Goal: Entertainment & Leisure: Browse casually

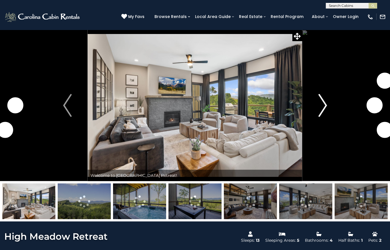
click at [325, 109] on img "Next" at bounding box center [323, 105] width 9 height 23
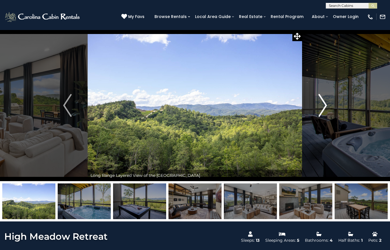
click at [326, 108] on img "Next" at bounding box center [323, 105] width 9 height 23
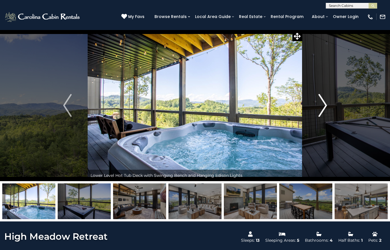
click at [326, 107] on img "Next" at bounding box center [323, 105] width 9 height 23
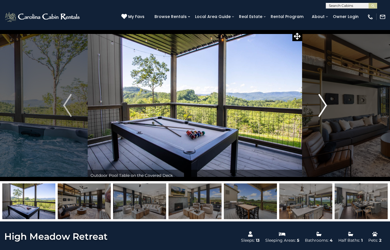
click at [326, 107] on img "Next" at bounding box center [323, 105] width 9 height 23
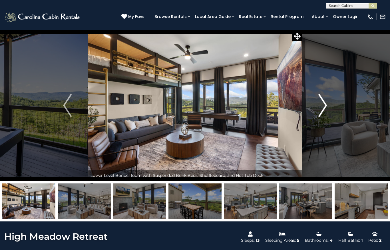
click at [324, 109] on img "Next" at bounding box center [323, 105] width 9 height 23
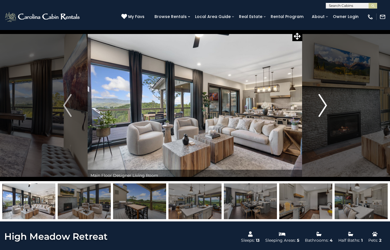
click at [324, 109] on img "Next" at bounding box center [323, 105] width 9 height 23
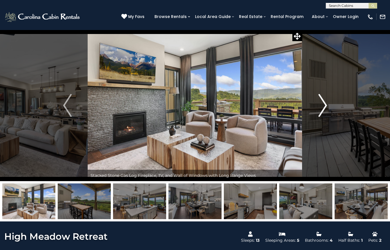
click at [324, 111] on img "Next" at bounding box center [323, 105] width 9 height 23
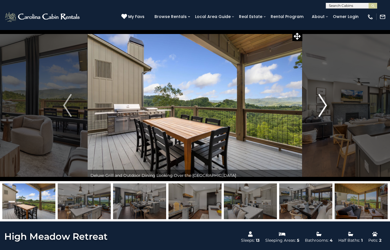
click at [325, 111] on img "Next" at bounding box center [323, 105] width 9 height 23
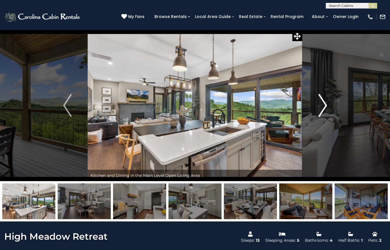
click at [325, 111] on img "Next" at bounding box center [323, 105] width 9 height 23
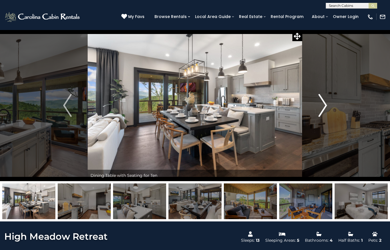
click at [325, 111] on img "Next" at bounding box center [323, 105] width 9 height 23
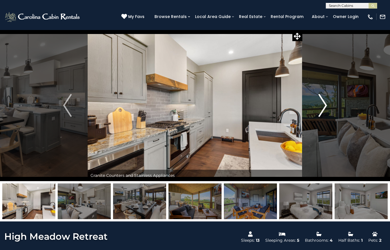
click at [325, 111] on img "Next" at bounding box center [323, 105] width 9 height 23
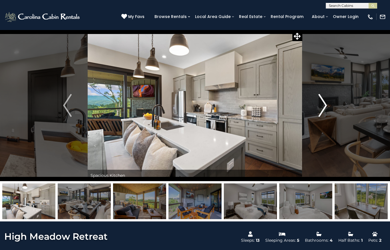
click at [324, 111] on img "Next" at bounding box center [323, 105] width 9 height 23
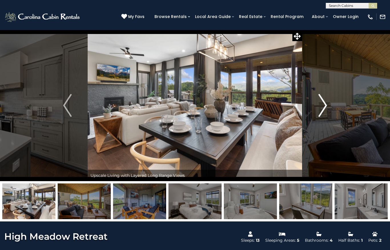
click at [323, 111] on img "Next" at bounding box center [323, 105] width 9 height 23
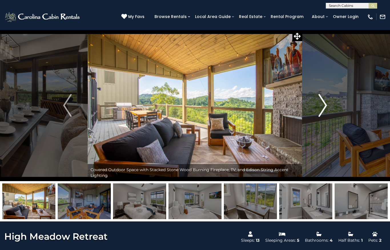
click at [323, 111] on img "Next" at bounding box center [323, 105] width 9 height 23
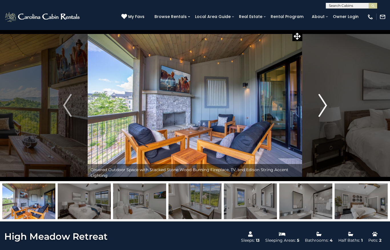
click at [322, 110] on img "Next" at bounding box center [323, 105] width 9 height 23
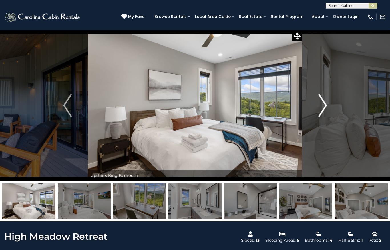
click at [321, 110] on img "Next" at bounding box center [323, 105] width 9 height 23
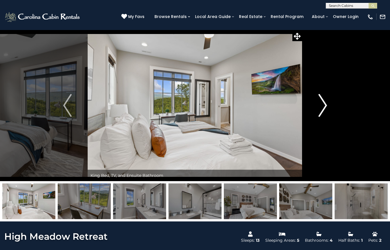
click at [320, 109] on img "Next" at bounding box center [323, 105] width 9 height 23
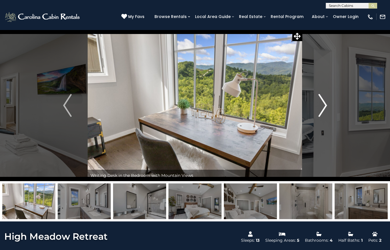
click at [320, 109] on img "Next" at bounding box center [323, 105] width 9 height 23
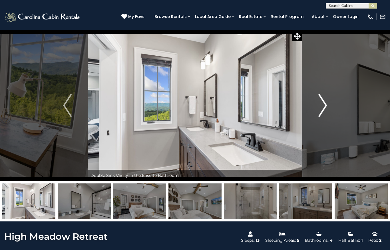
click at [320, 109] on img "Next" at bounding box center [323, 105] width 9 height 23
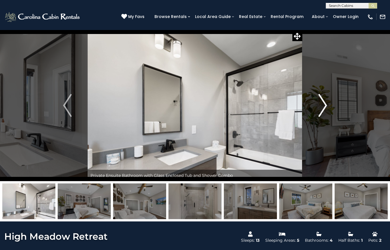
click at [320, 109] on img "Next" at bounding box center [323, 105] width 9 height 23
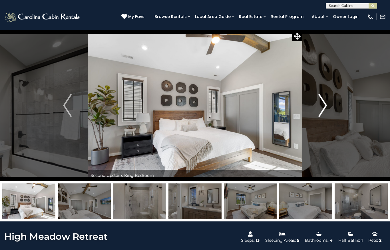
click at [320, 109] on img "Next" at bounding box center [323, 105] width 9 height 23
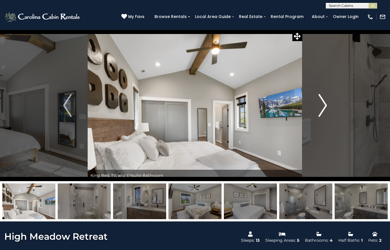
click at [320, 110] on img "Next" at bounding box center [323, 105] width 9 height 23
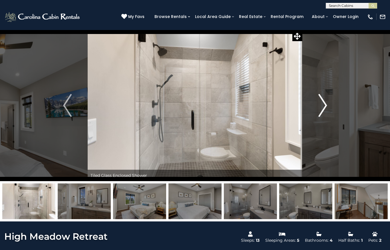
click at [320, 110] on img "Next" at bounding box center [323, 105] width 9 height 23
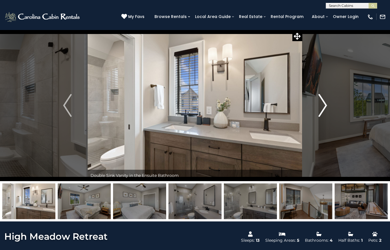
click at [320, 109] on img "Next" at bounding box center [323, 105] width 9 height 23
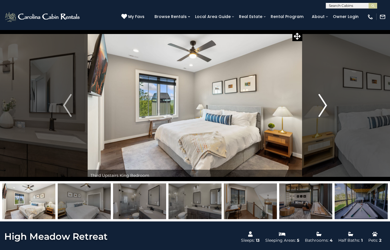
click at [319, 109] on img "Next" at bounding box center [323, 105] width 9 height 23
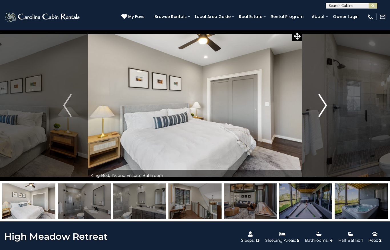
click at [318, 109] on button "Next" at bounding box center [323, 105] width 41 height 151
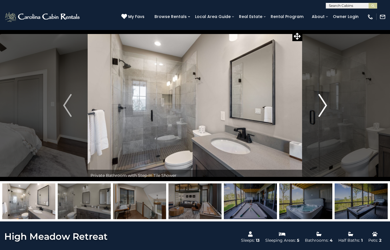
click at [319, 110] on img "Next" at bounding box center [323, 105] width 9 height 23
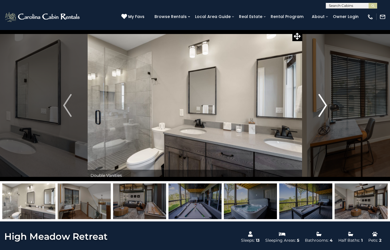
click at [319, 109] on img "Next" at bounding box center [323, 105] width 9 height 23
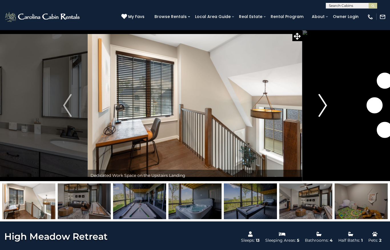
click at [319, 109] on img "Next" at bounding box center [323, 105] width 9 height 23
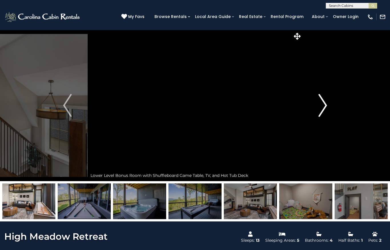
click at [319, 109] on img "Next" at bounding box center [323, 105] width 9 height 23
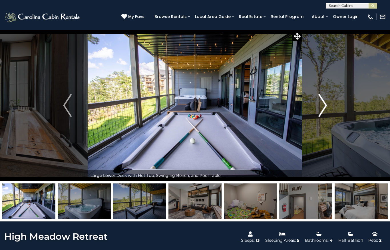
click at [320, 109] on img "Next" at bounding box center [323, 105] width 9 height 23
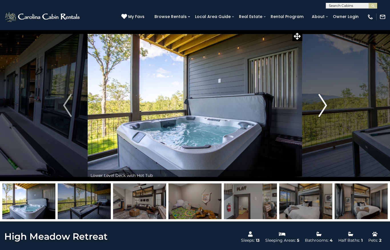
click at [320, 109] on img "Next" at bounding box center [323, 105] width 9 height 23
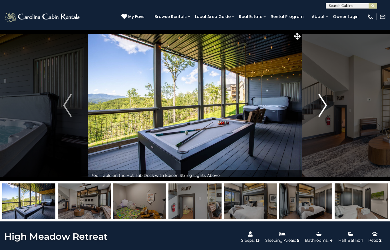
click at [319, 109] on img "Next" at bounding box center [323, 105] width 9 height 23
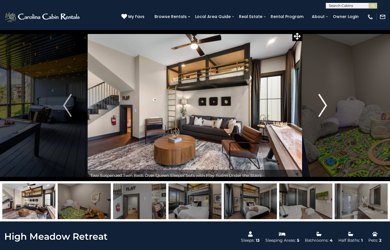
click at [319, 109] on img "Next" at bounding box center [323, 105] width 9 height 23
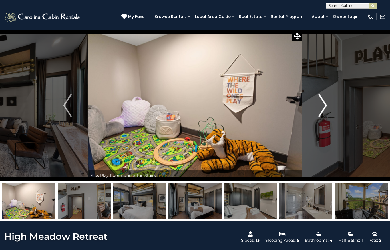
click at [319, 109] on img "Next" at bounding box center [323, 105] width 9 height 23
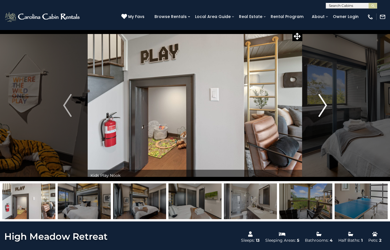
click at [319, 109] on img "Next" at bounding box center [323, 105] width 9 height 23
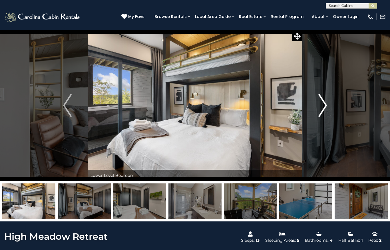
click at [319, 109] on img "Next" at bounding box center [323, 105] width 9 height 23
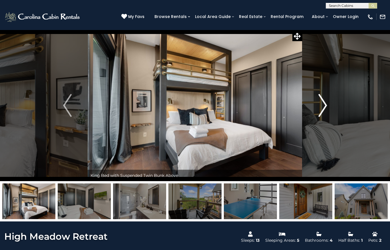
click at [320, 110] on img "Next" at bounding box center [323, 105] width 9 height 23
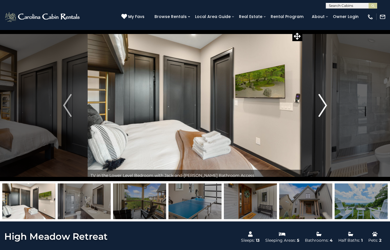
click at [320, 109] on img "Next" at bounding box center [323, 105] width 9 height 23
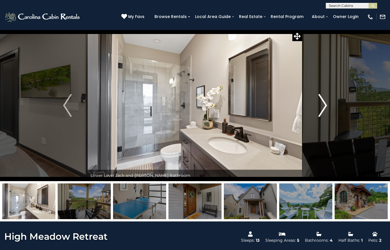
click at [320, 109] on img "Next" at bounding box center [323, 105] width 9 height 23
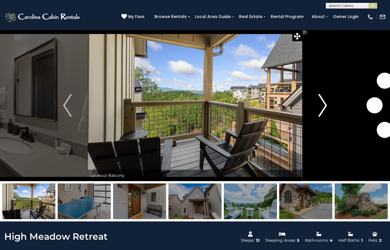
click at [319, 109] on img "Next" at bounding box center [323, 105] width 9 height 23
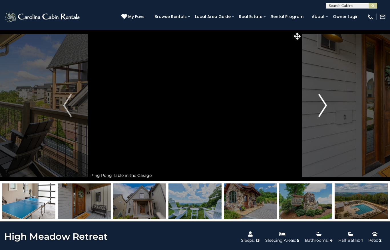
click at [326, 105] on img "Next" at bounding box center [323, 105] width 9 height 23
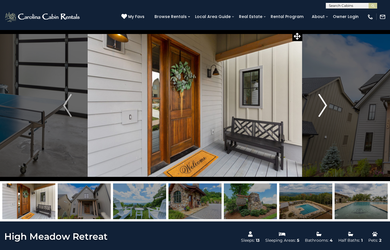
click at [325, 107] on img "Next" at bounding box center [323, 105] width 9 height 23
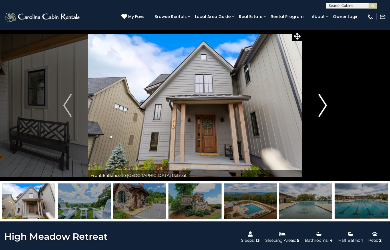
click at [325, 109] on img "Next" at bounding box center [323, 105] width 9 height 23
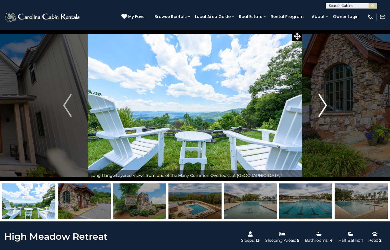
click at [324, 108] on img "Next" at bounding box center [323, 105] width 9 height 23
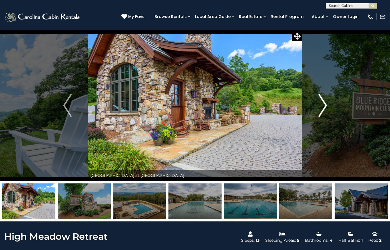
click at [323, 105] on img "Next" at bounding box center [323, 105] width 9 height 23
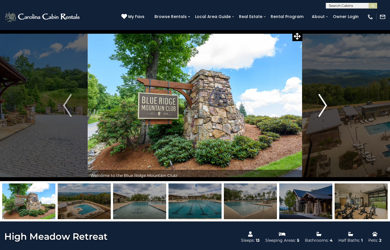
click at [324, 102] on img "Next" at bounding box center [323, 105] width 9 height 23
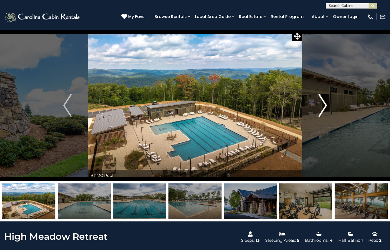
click at [324, 103] on img "Next" at bounding box center [323, 105] width 9 height 23
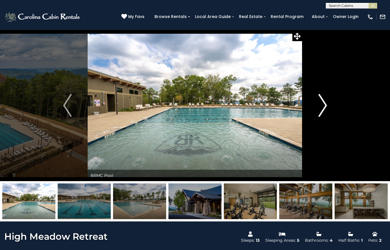
click at [325, 102] on img "Next" at bounding box center [323, 105] width 9 height 23
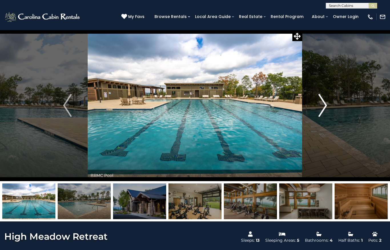
click at [326, 103] on img "Next" at bounding box center [323, 105] width 9 height 23
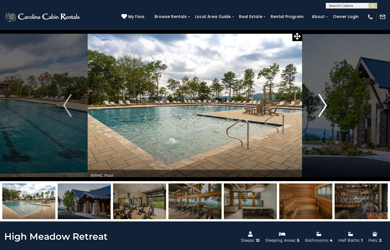
click at [327, 102] on img "Next" at bounding box center [323, 105] width 9 height 23
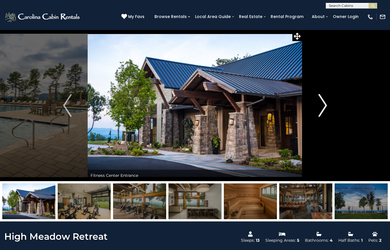
click at [329, 101] on button "Next" at bounding box center [323, 105] width 41 height 151
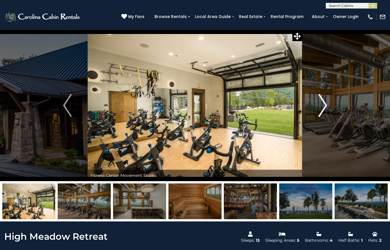
click at [325, 104] on img "Next" at bounding box center [323, 105] width 9 height 23
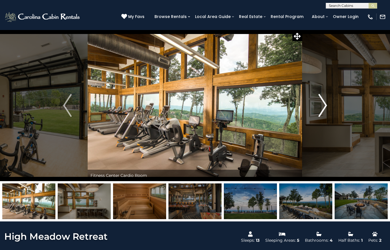
click at [326, 103] on img "Next" at bounding box center [323, 105] width 9 height 23
